Goal: Information Seeking & Learning: Understand process/instructions

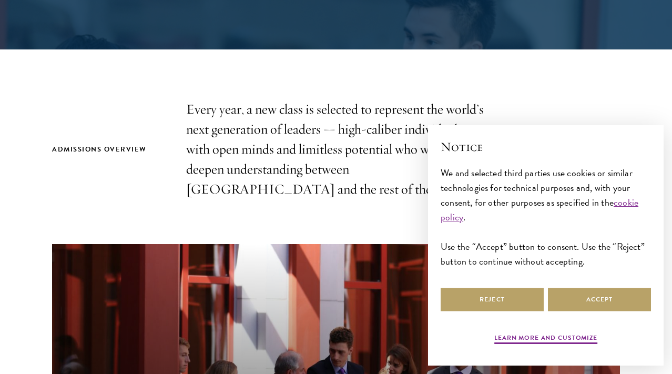
scroll to position [276, 0]
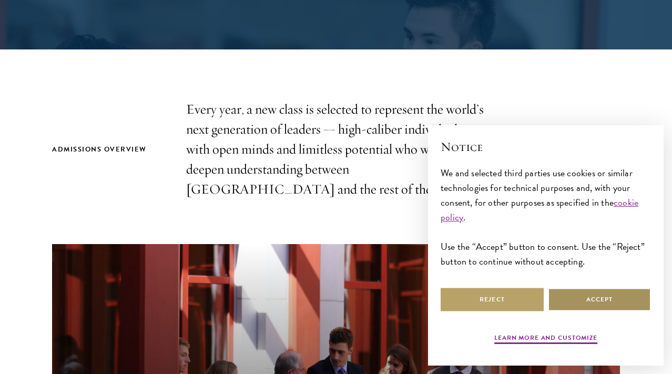
click at [578, 294] on button "Accept" at bounding box center [599, 299] width 103 height 24
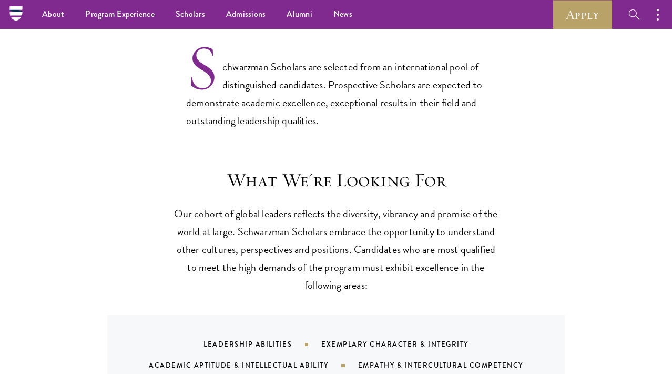
scroll to position [831, 0]
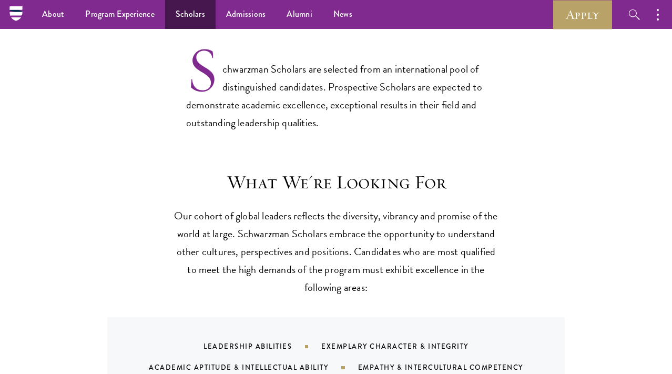
click at [166, 15] on link "Scholars" at bounding box center [190, 14] width 50 height 29
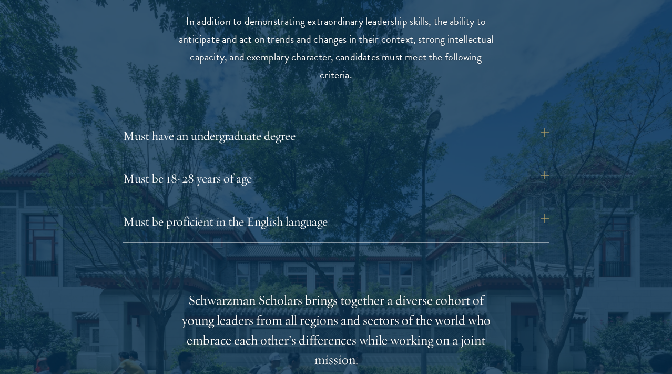
scroll to position [1386, 0]
click at [267, 117] on div "Eligibility In addition to demonstrating extraordinary leadership skills, the a…" at bounding box center [336, 357] width 568 height 756
click at [267, 130] on button "Must have an undergraduate degree" at bounding box center [341, 134] width 426 height 25
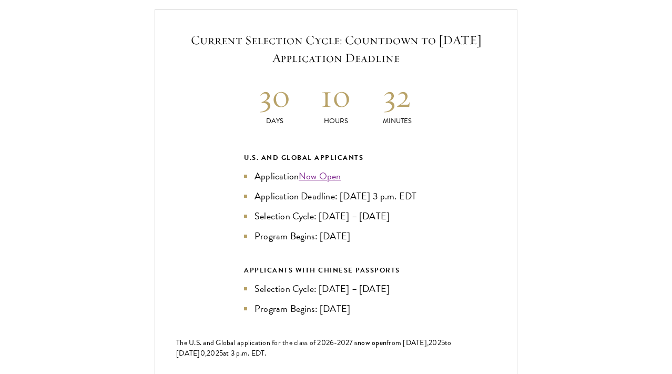
scroll to position [2385, 0]
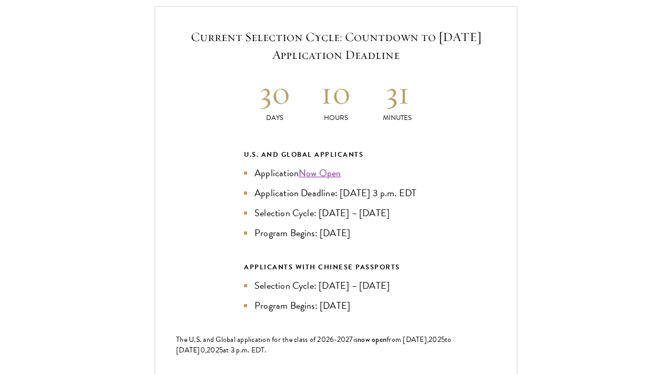
click at [306, 166] on link "Now Open" at bounding box center [320, 173] width 43 height 14
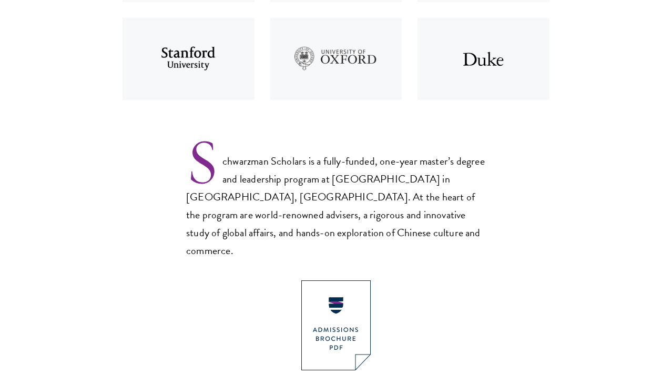
scroll to position [586, 0]
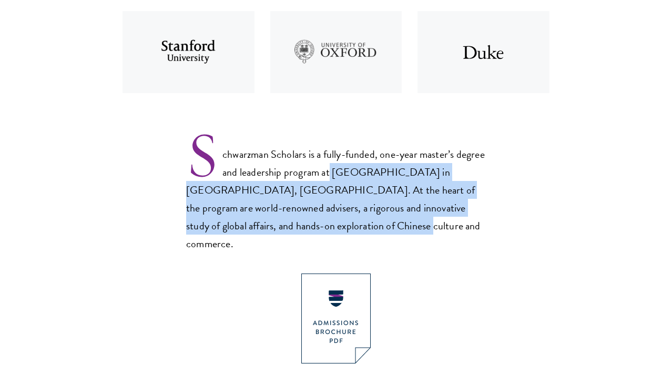
drag, startPoint x: 365, startPoint y: 170, endPoint x: 392, endPoint y: 228, distance: 63.7
click at [392, 228] on p "Schwarzman Scholars is a fully-funded, one-year master’s degree and leadership …" at bounding box center [336, 190] width 300 height 123
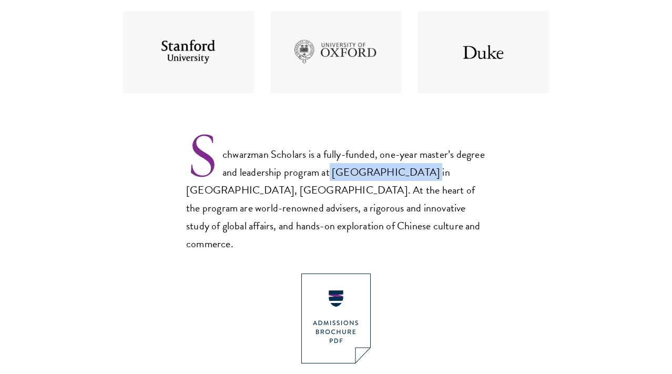
drag, startPoint x: 364, startPoint y: 169, endPoint x: 445, endPoint y: 173, distance: 80.5
click at [445, 173] on p "Schwarzman Scholars is a fully-funded, one-year master’s degree and leadership …" at bounding box center [336, 190] width 300 height 123
copy p "Tsinghua Universit"
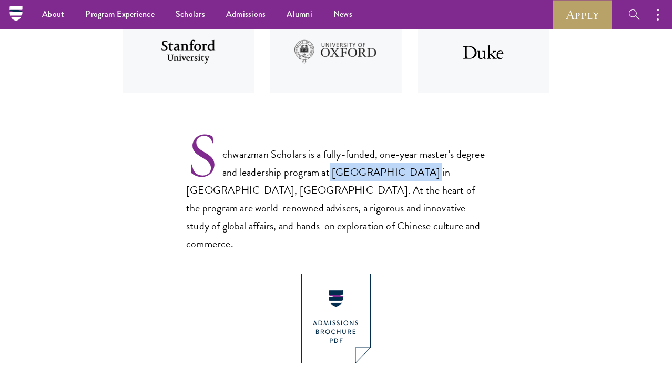
scroll to position [567, 0]
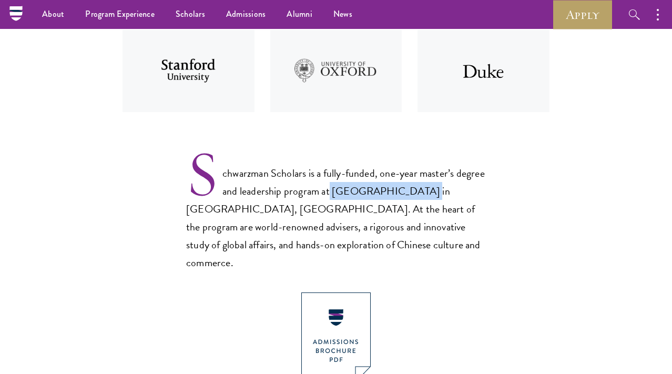
copy p "Tsinghua Universit"
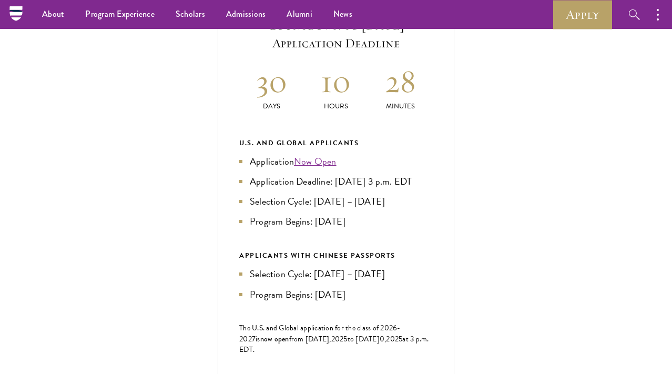
scroll to position [419, 0]
click at [314, 168] on link "Now Open" at bounding box center [315, 161] width 43 height 14
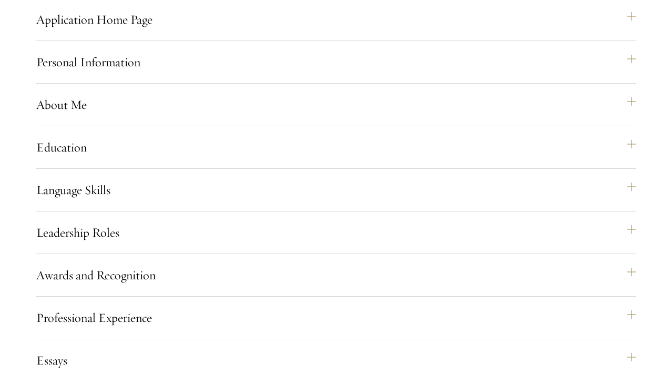
scroll to position [916, 0]
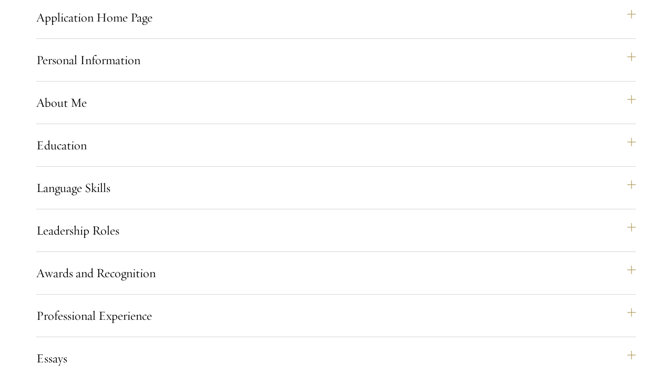
click at [327, 39] on div "Application Home Page The online application form must be completed in English.…" at bounding box center [335, 22] width 599 height 34
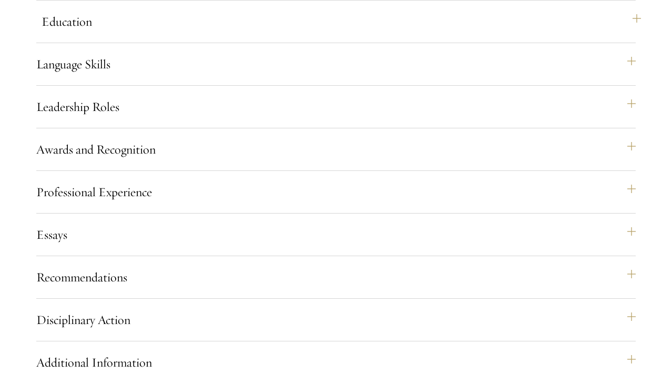
scroll to position [1044, 0]
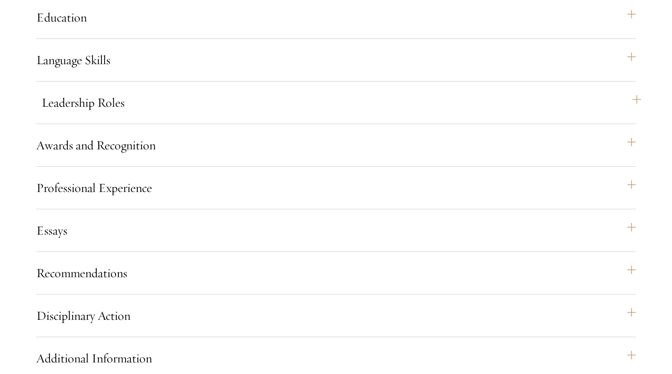
click at [233, 115] on button "Leadership Roles" at bounding box center [341, 102] width 599 height 25
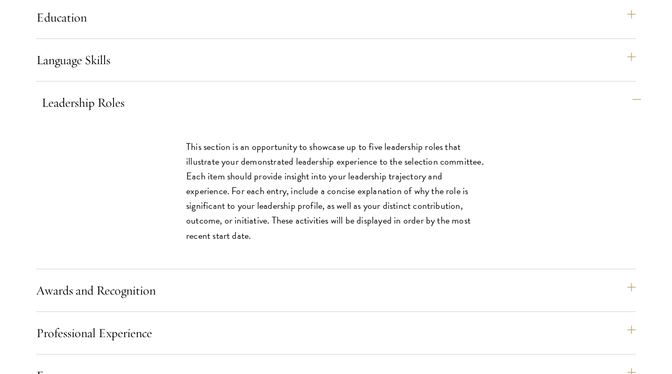
click at [233, 115] on button "Leadership Roles" at bounding box center [341, 102] width 599 height 25
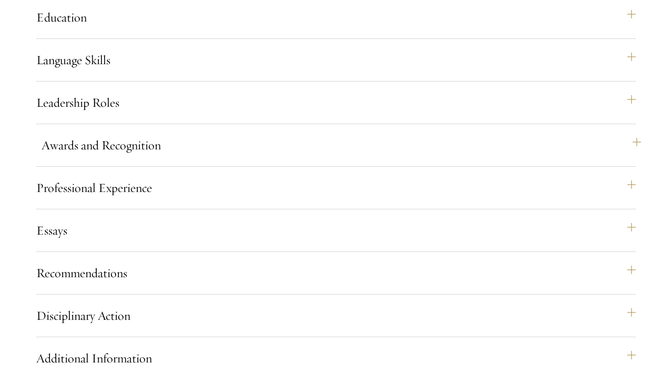
click at [223, 158] on button "Awards and Recognition" at bounding box center [341, 144] width 599 height 25
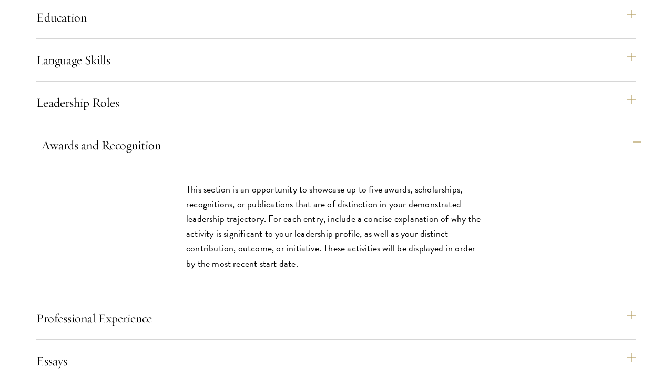
click at [223, 158] on button "Awards and Recognition" at bounding box center [341, 144] width 599 height 25
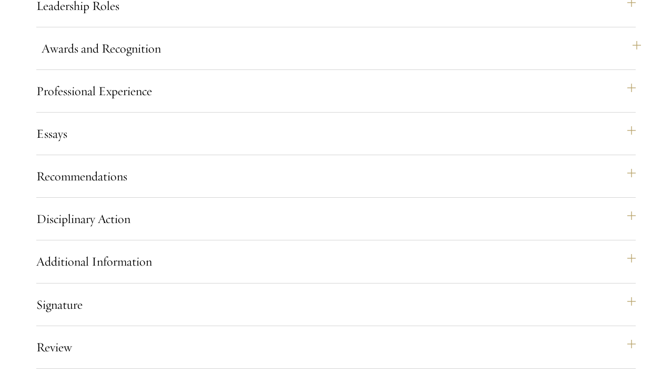
scroll to position [1144, 0]
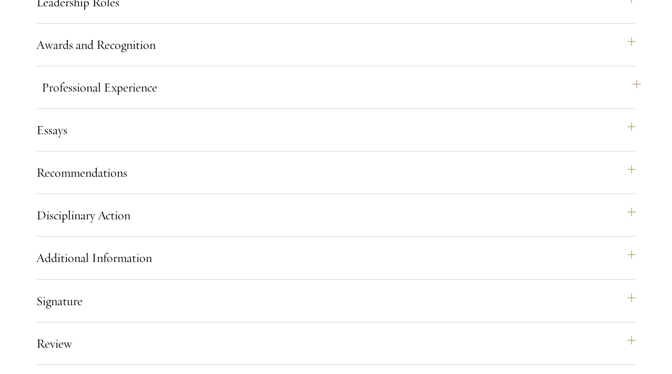
click at [224, 100] on button "Professional Experience" at bounding box center [341, 87] width 599 height 25
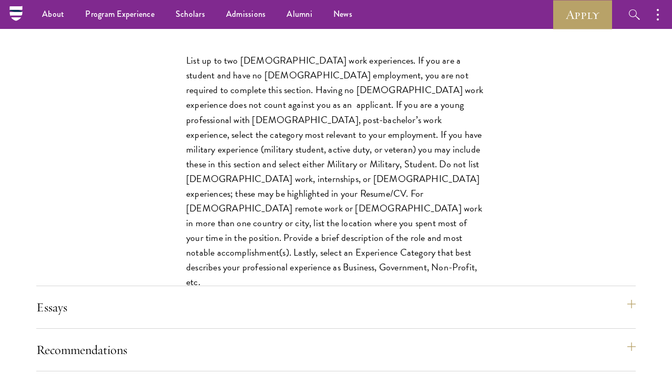
scroll to position [1215, 0]
click at [219, 29] on button "Professional Experience" at bounding box center [341, 16] width 599 height 25
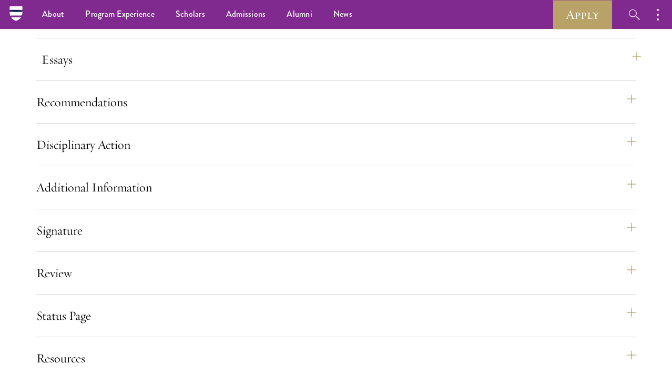
click at [210, 72] on button "Essays" at bounding box center [341, 59] width 599 height 25
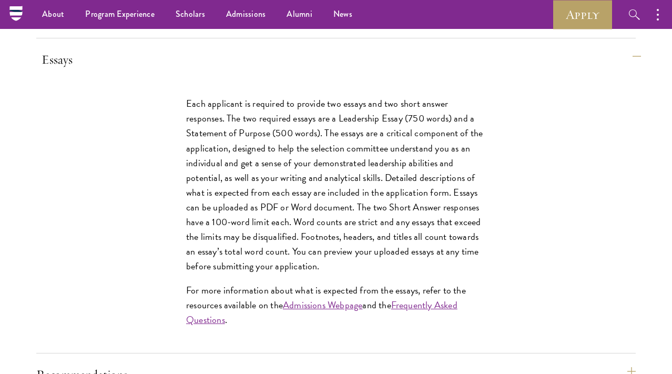
click at [210, 72] on button "Essays" at bounding box center [341, 59] width 599 height 25
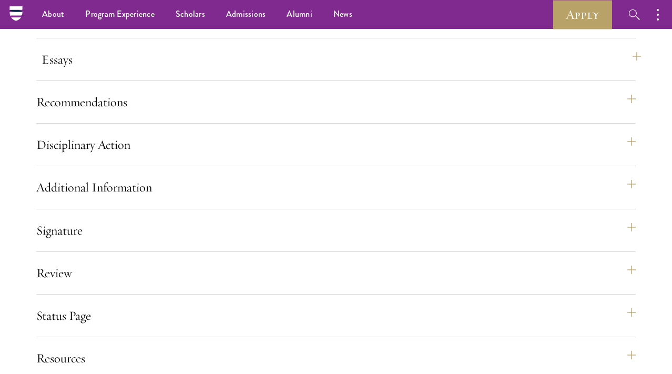
click at [207, 72] on button "Essays" at bounding box center [341, 59] width 599 height 25
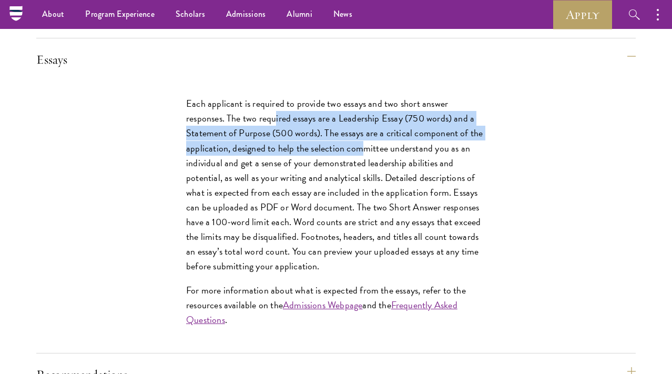
drag, startPoint x: 274, startPoint y: 148, endPoint x: 360, endPoint y: 176, distance: 90.1
click at [360, 176] on p "Each applicant is required to provide two essays and two short answer responses…" at bounding box center [336, 184] width 300 height 177
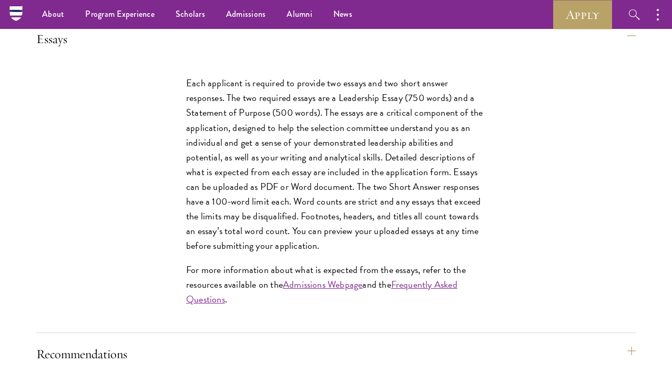
scroll to position [1233, 0]
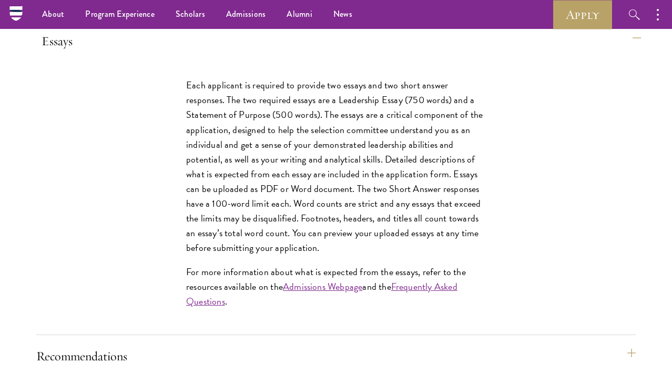
click at [339, 54] on button "Essays" at bounding box center [341, 40] width 599 height 25
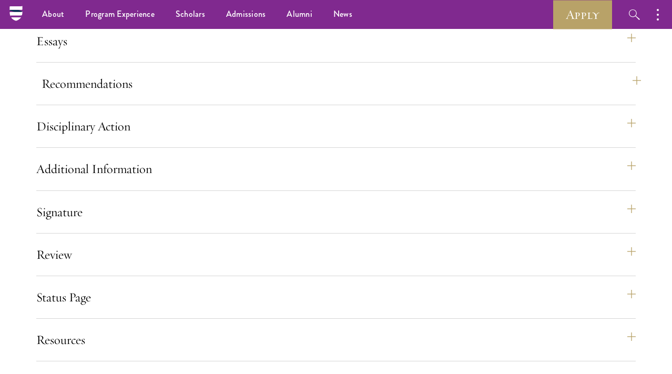
click at [288, 96] on button "Recommendations" at bounding box center [341, 83] width 599 height 25
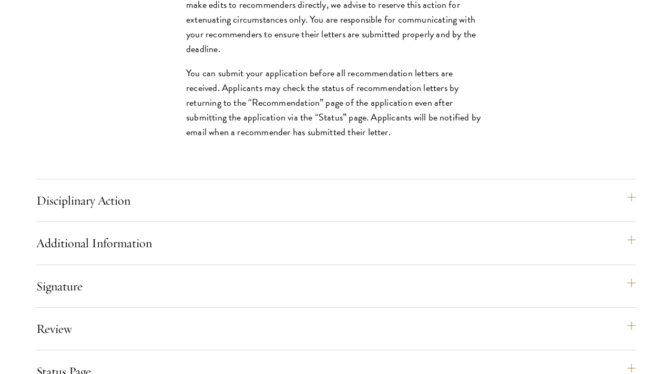
scroll to position [1814, 0]
click at [292, 212] on button "Disciplinary Action" at bounding box center [341, 199] width 599 height 25
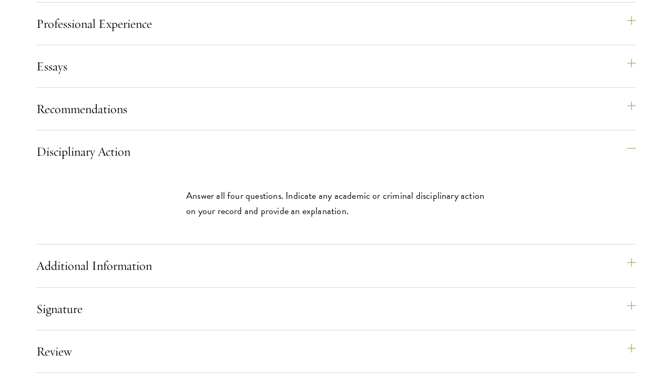
scroll to position [1210, 0]
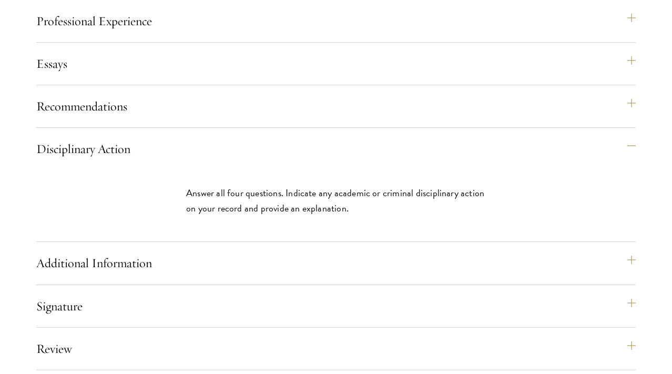
click at [287, 241] on div "Answer all four questions. Indicate any academic or criminal disciplinary actio…" at bounding box center [336, 205] width 363 height 71
click at [287, 276] on div "Application Home Page The online application form must be completed in English.…" at bounding box center [335, 82] width 599 height 745
click at [287, 275] on button "Additional Information" at bounding box center [341, 262] width 599 height 25
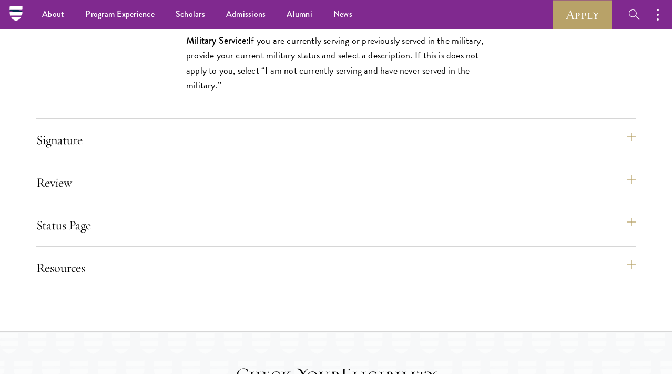
scroll to position [1576, 0]
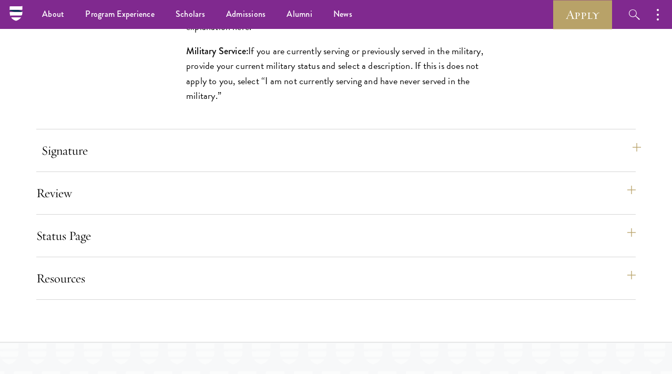
click at [291, 163] on button "Signature" at bounding box center [341, 150] width 599 height 25
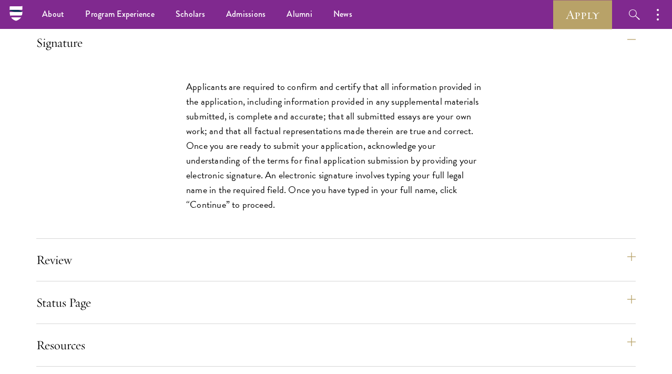
scroll to position [1402, 0]
click at [289, 272] on button "Review" at bounding box center [341, 259] width 599 height 25
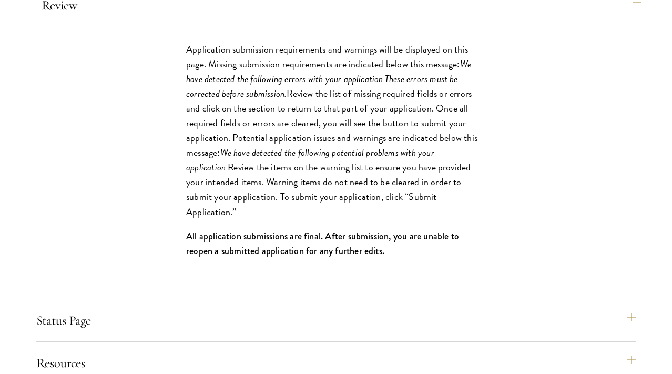
scroll to position [1516, 0]
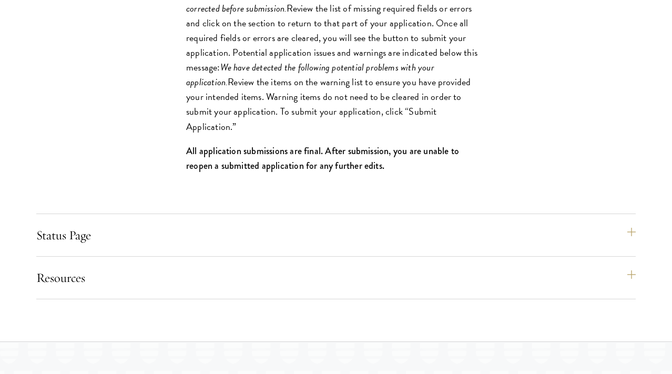
scroll to position [1577, 0]
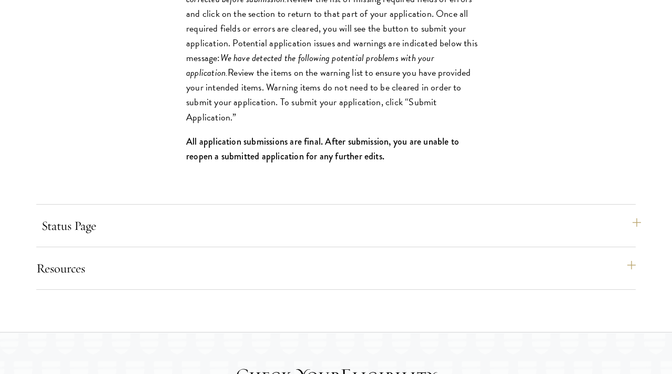
click at [291, 238] on button "Status Page" at bounding box center [341, 225] width 599 height 25
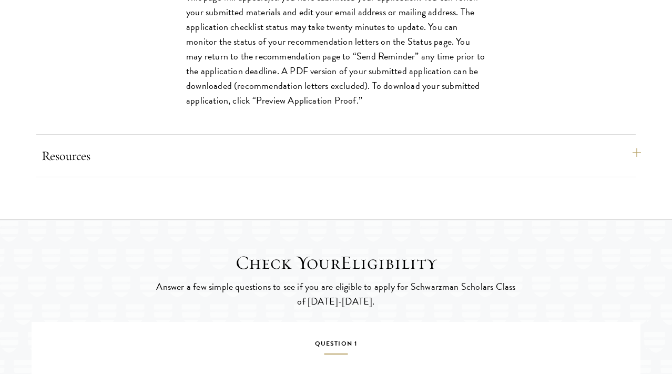
click at [293, 168] on button "Resources" at bounding box center [341, 155] width 599 height 25
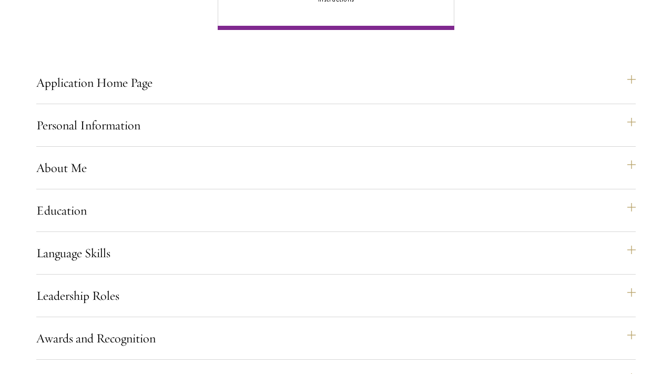
scroll to position [857, 0]
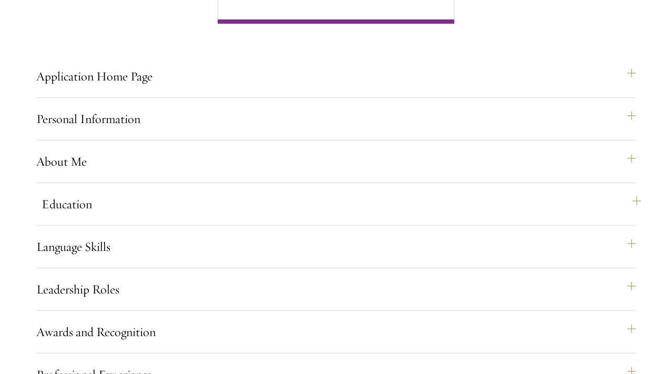
click at [277, 217] on button "Education" at bounding box center [341, 203] width 599 height 25
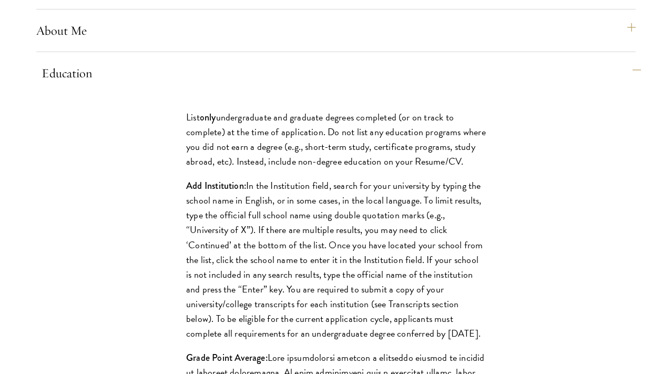
scroll to position [1001, 0]
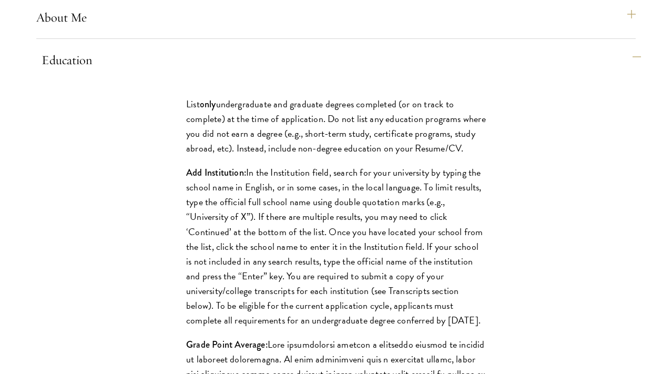
click at [277, 73] on button "Education" at bounding box center [341, 59] width 599 height 25
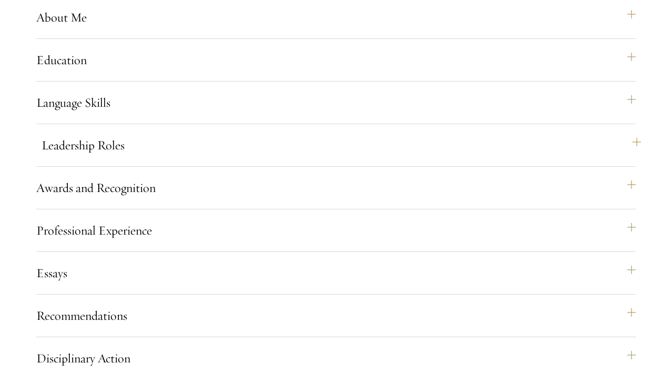
click at [248, 158] on button "Leadership Roles" at bounding box center [341, 144] width 599 height 25
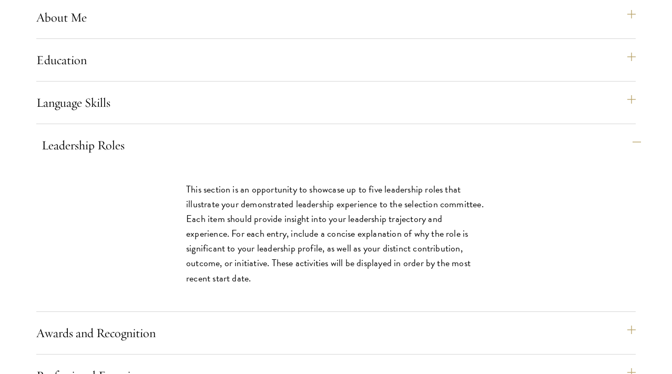
click at [248, 158] on button "Leadership Roles" at bounding box center [341, 144] width 599 height 25
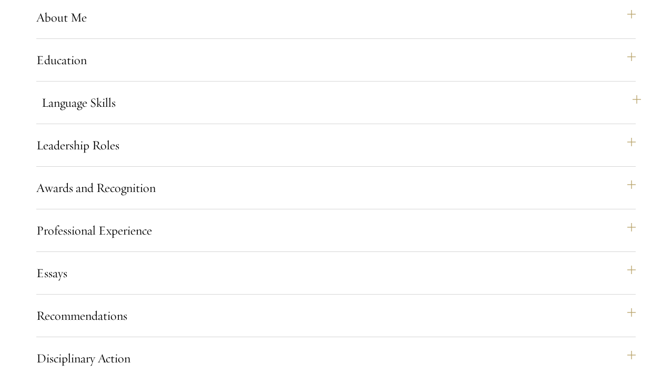
click at [248, 115] on button "Language Skills" at bounding box center [341, 102] width 599 height 25
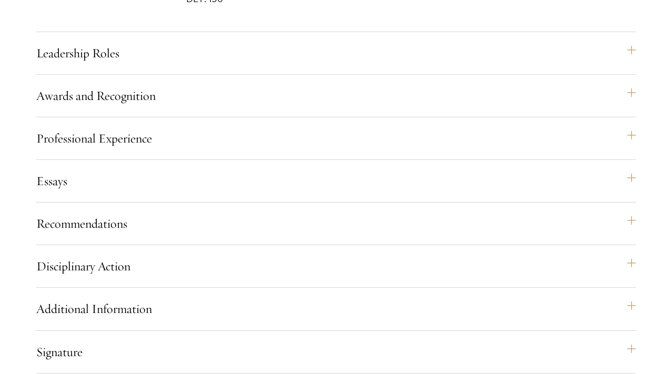
scroll to position [1531, 0]
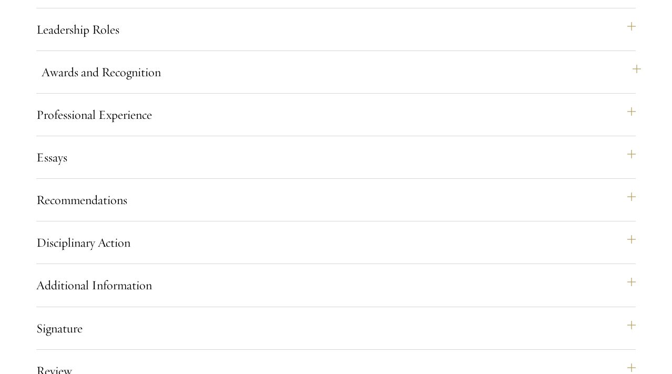
click at [263, 85] on button "Awards and Recognition" at bounding box center [341, 71] width 599 height 25
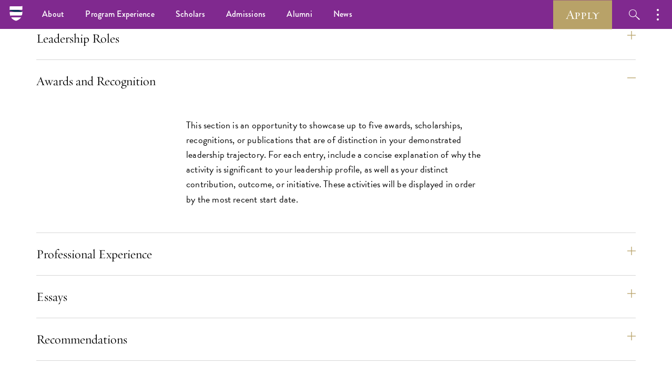
scroll to position [1105, 0]
